Goal: Transaction & Acquisition: Register for event/course

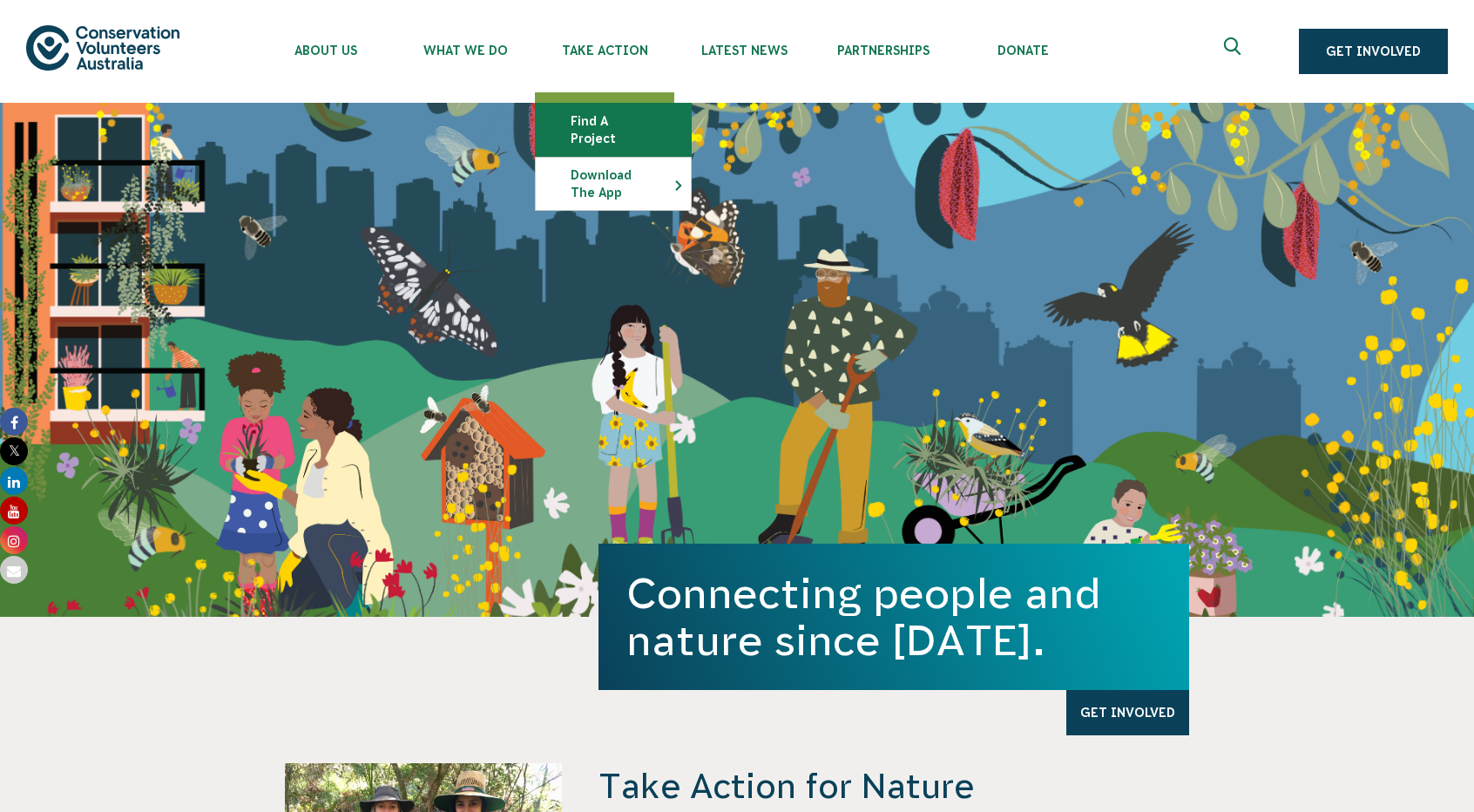
click at [612, 121] on link "Find a project" at bounding box center [614, 130] width 155 height 53
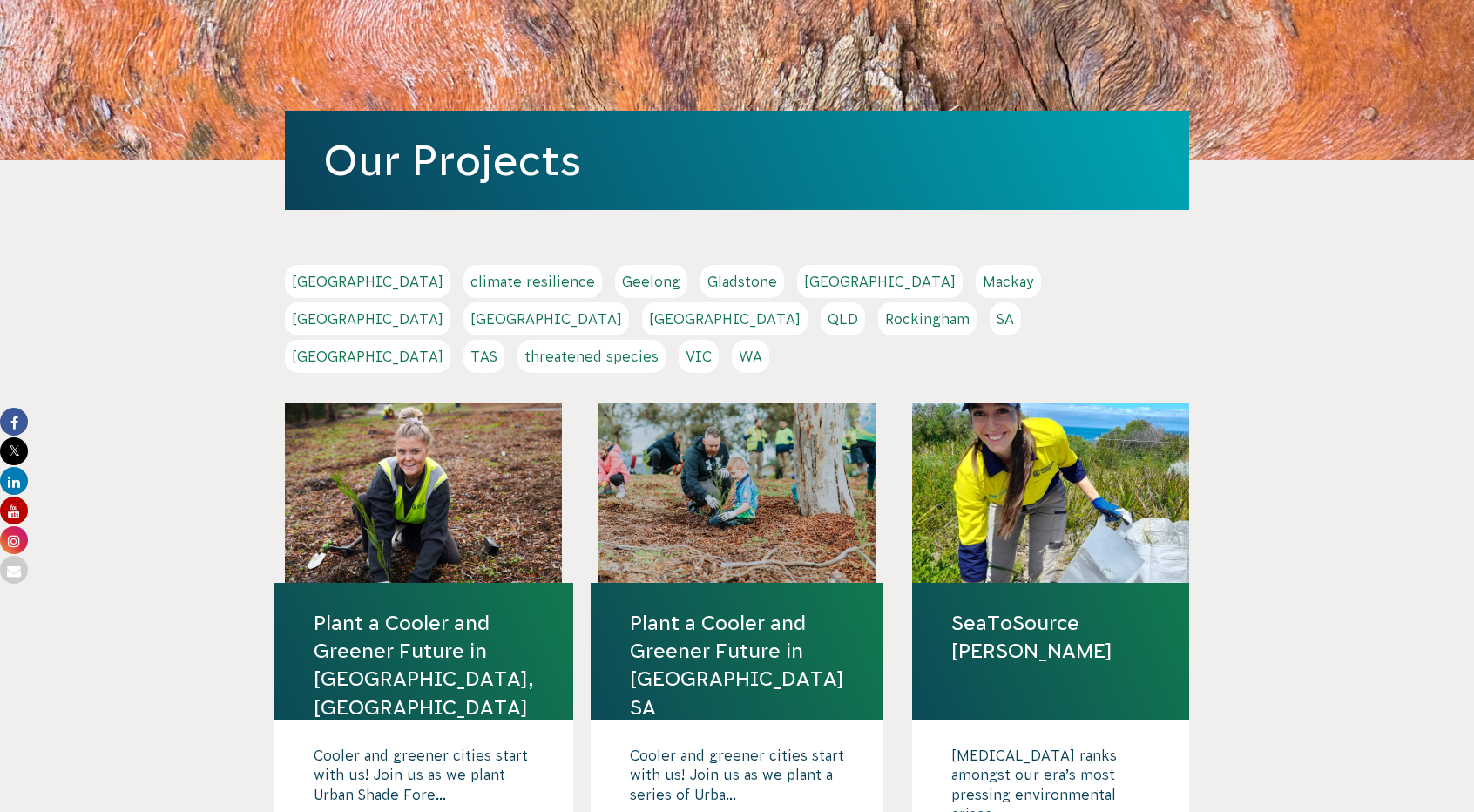
scroll to position [174, 0]
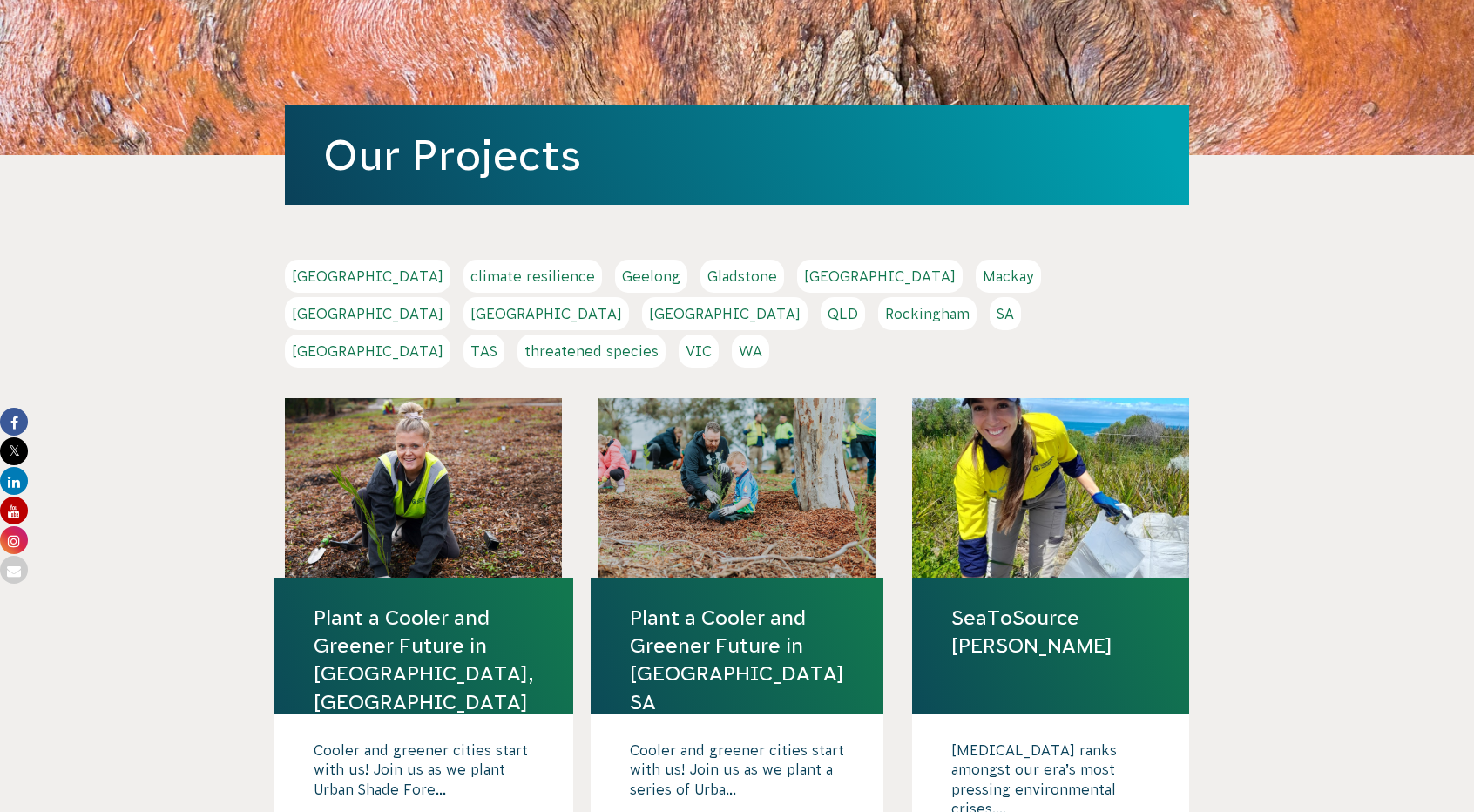
click at [505, 334] on link "TAS" at bounding box center [484, 350] width 41 height 33
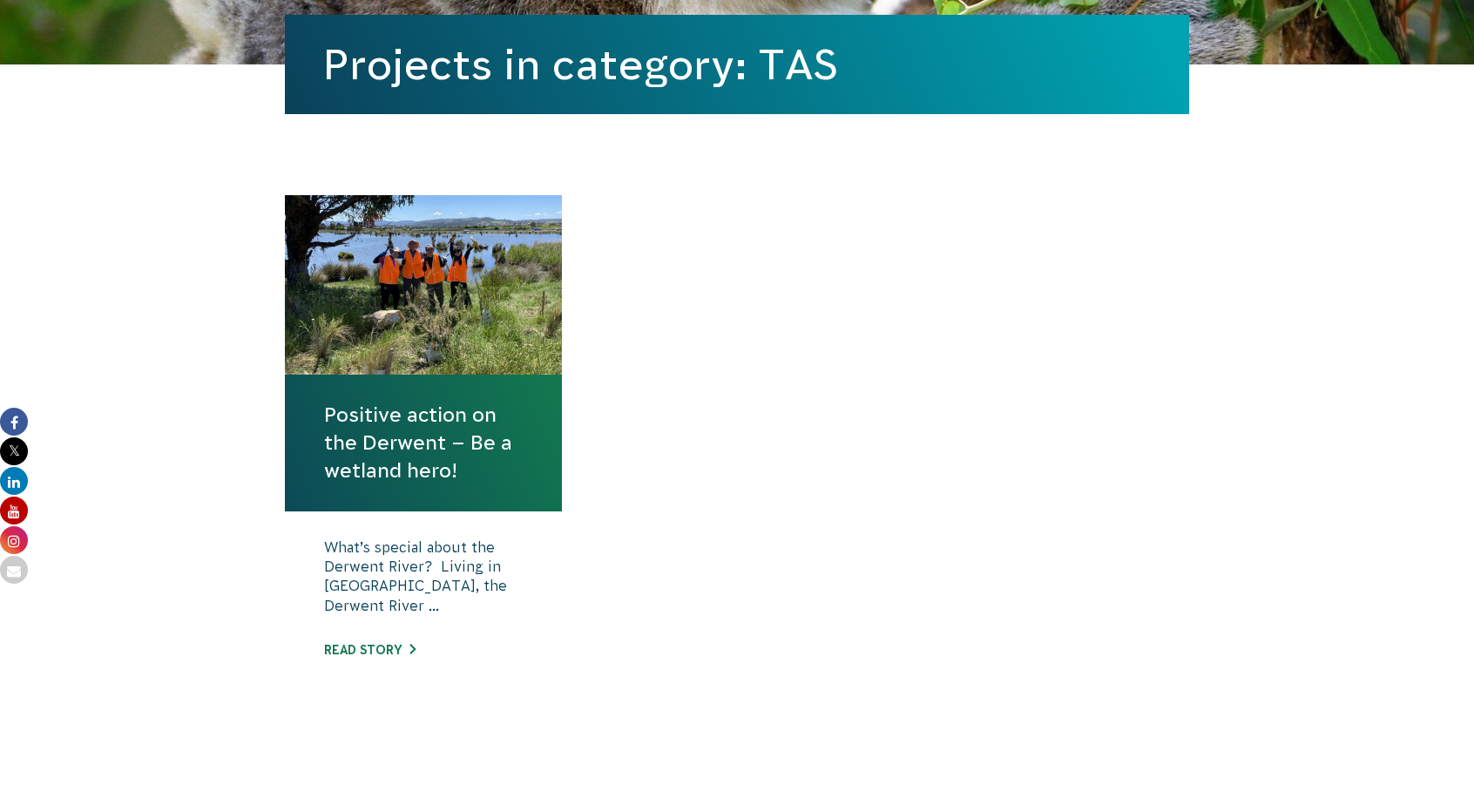
scroll to position [523, 0]
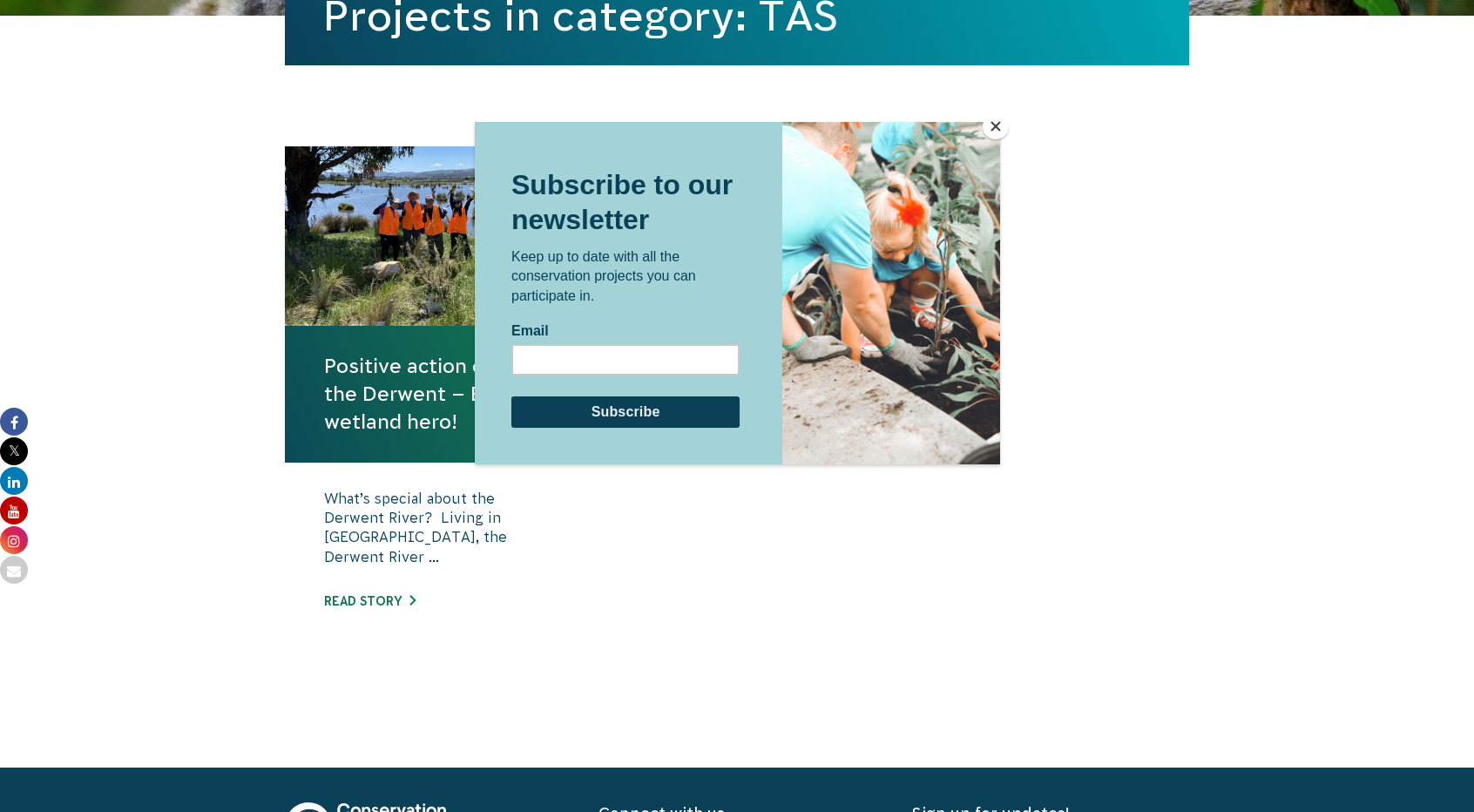
click at [999, 128] on button "Close" at bounding box center [995, 126] width 26 height 26
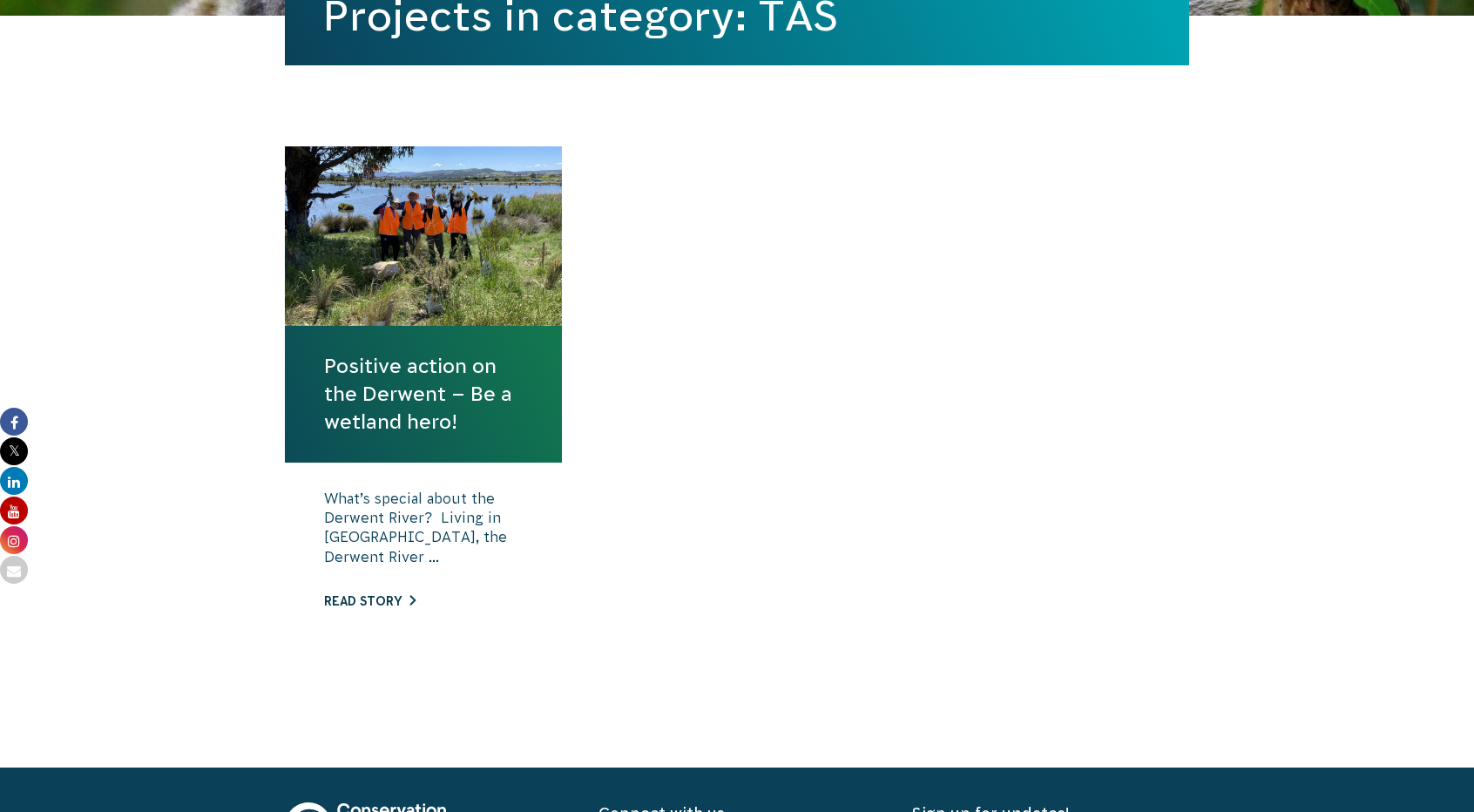
click at [390, 594] on link "Read story" at bounding box center [370, 601] width 91 height 14
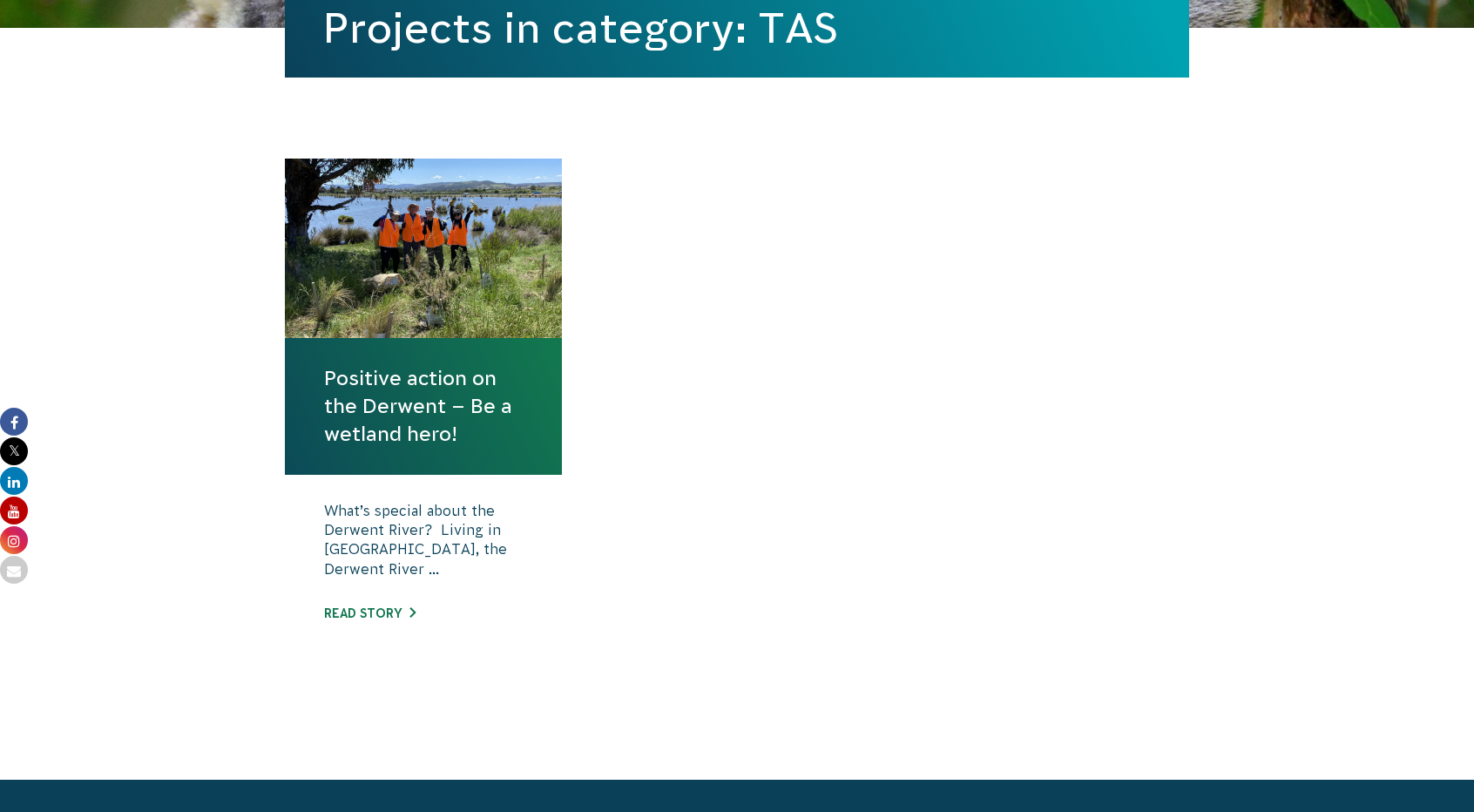
scroll to position [523, 0]
